Goal: Obtain resource: Download file/media

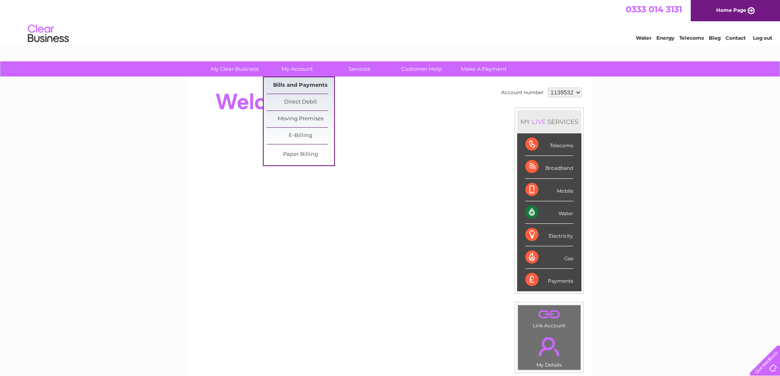
click at [307, 88] on link "Bills and Payments" at bounding box center [301, 85] width 68 height 16
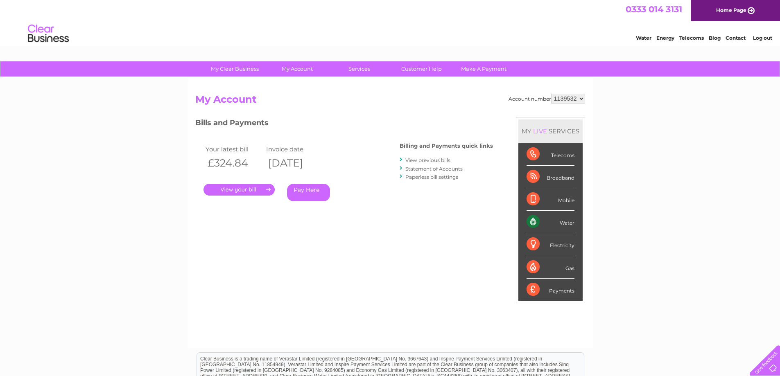
click at [246, 189] on link "." at bounding box center [238, 190] width 71 height 12
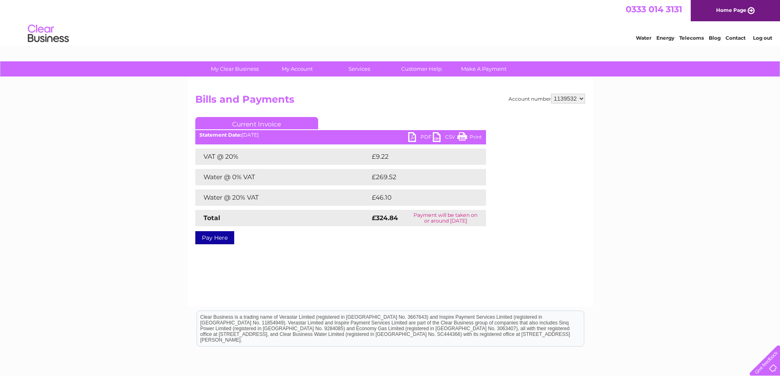
click at [422, 137] on link "PDF" at bounding box center [420, 138] width 25 height 12
